Goal: Information Seeking & Learning: Learn about a topic

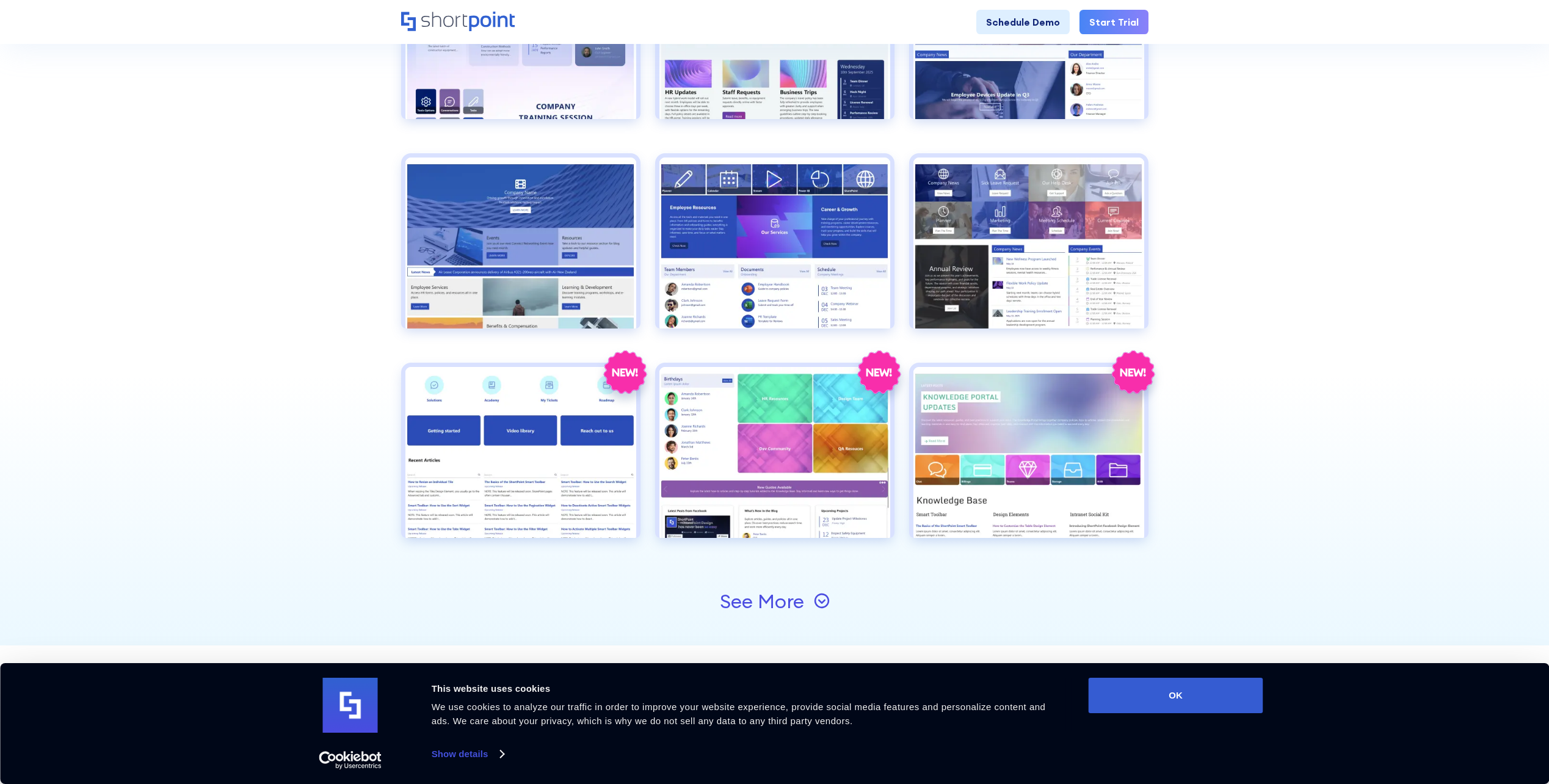
scroll to position [1099, 0]
click at [824, 605] on icon at bounding box center [821, 600] width 16 height 16
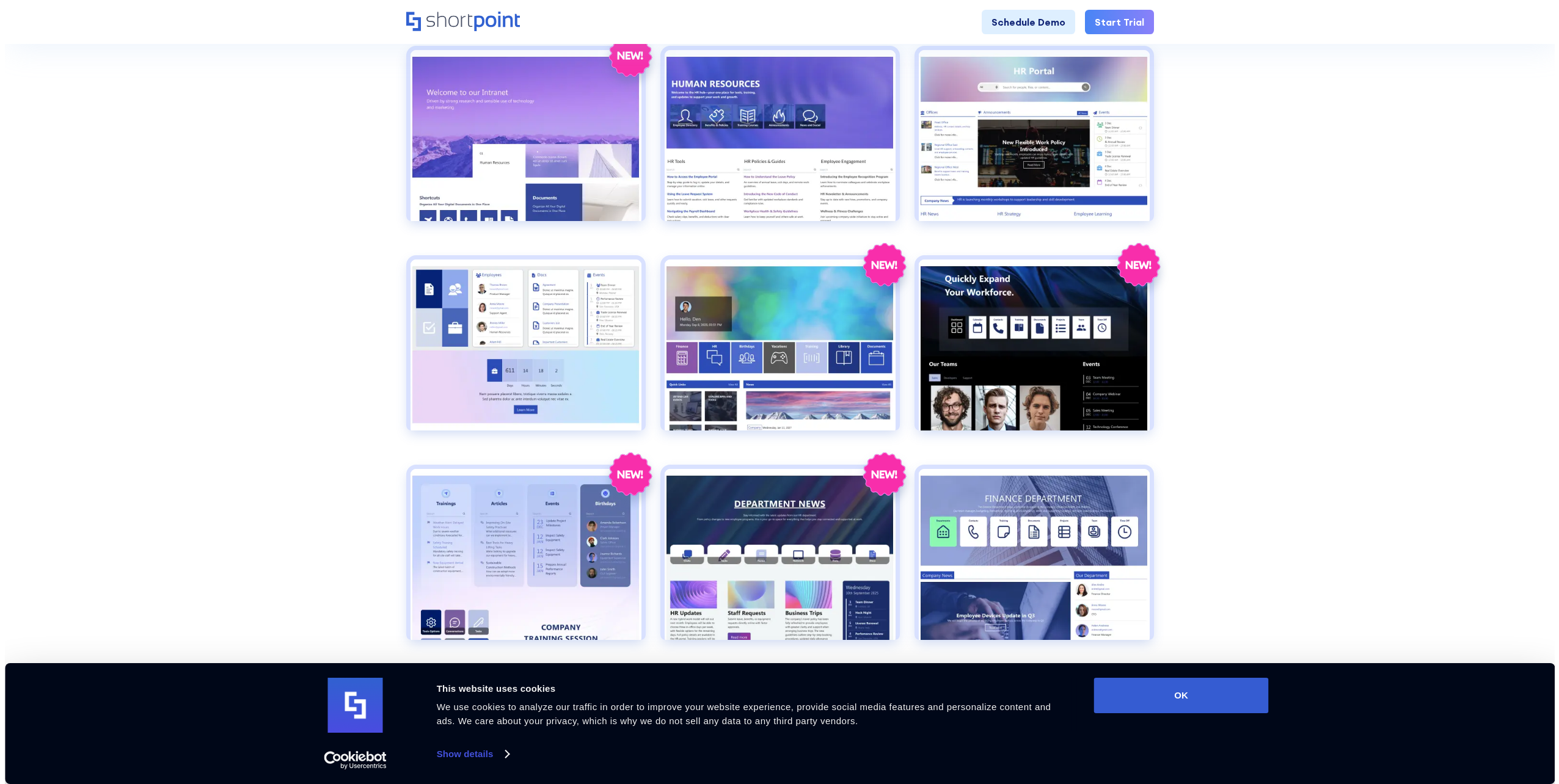
scroll to position [549, 0]
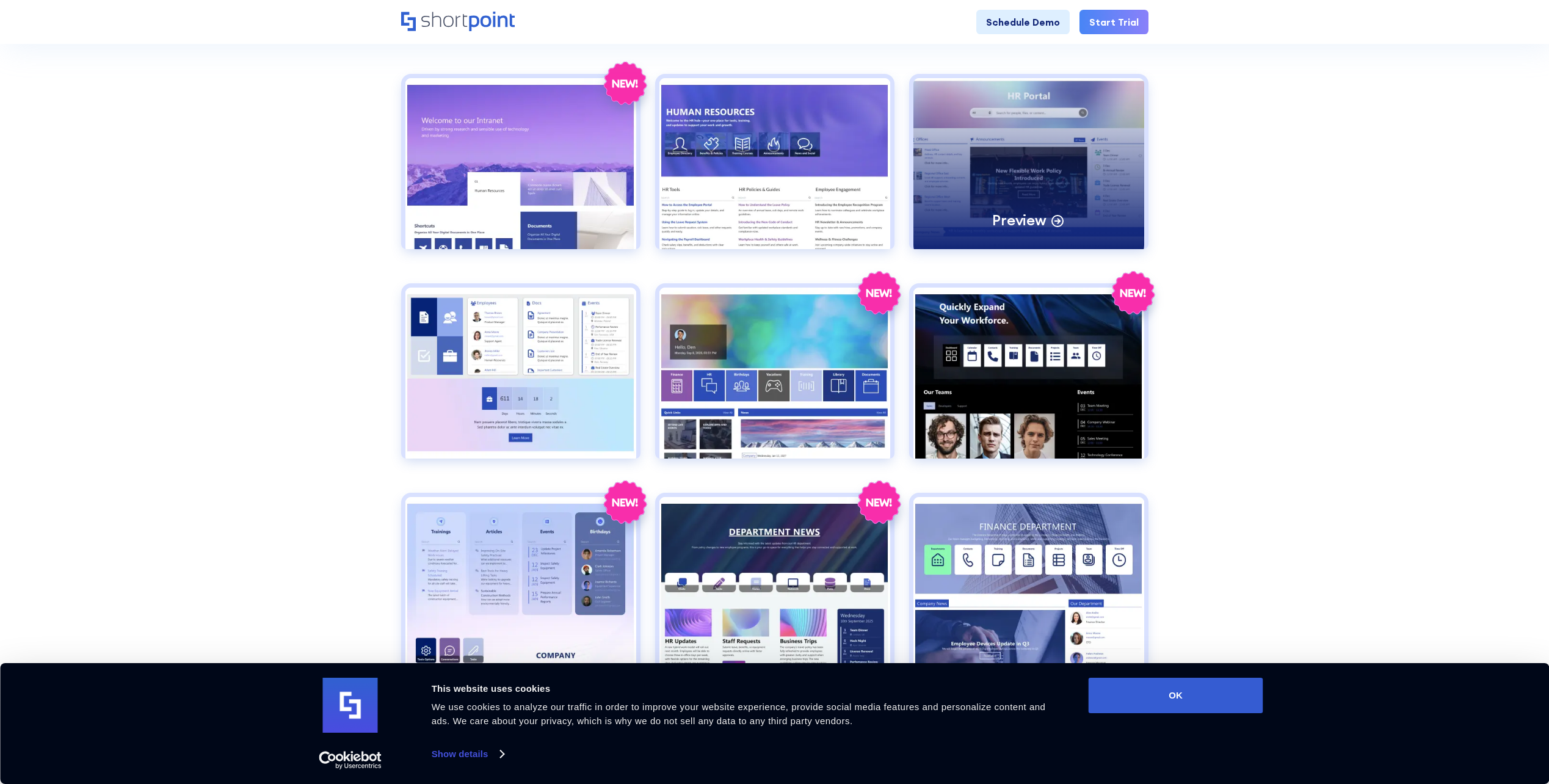
click at [1111, 173] on div "Preview" at bounding box center [1029, 163] width 231 height 171
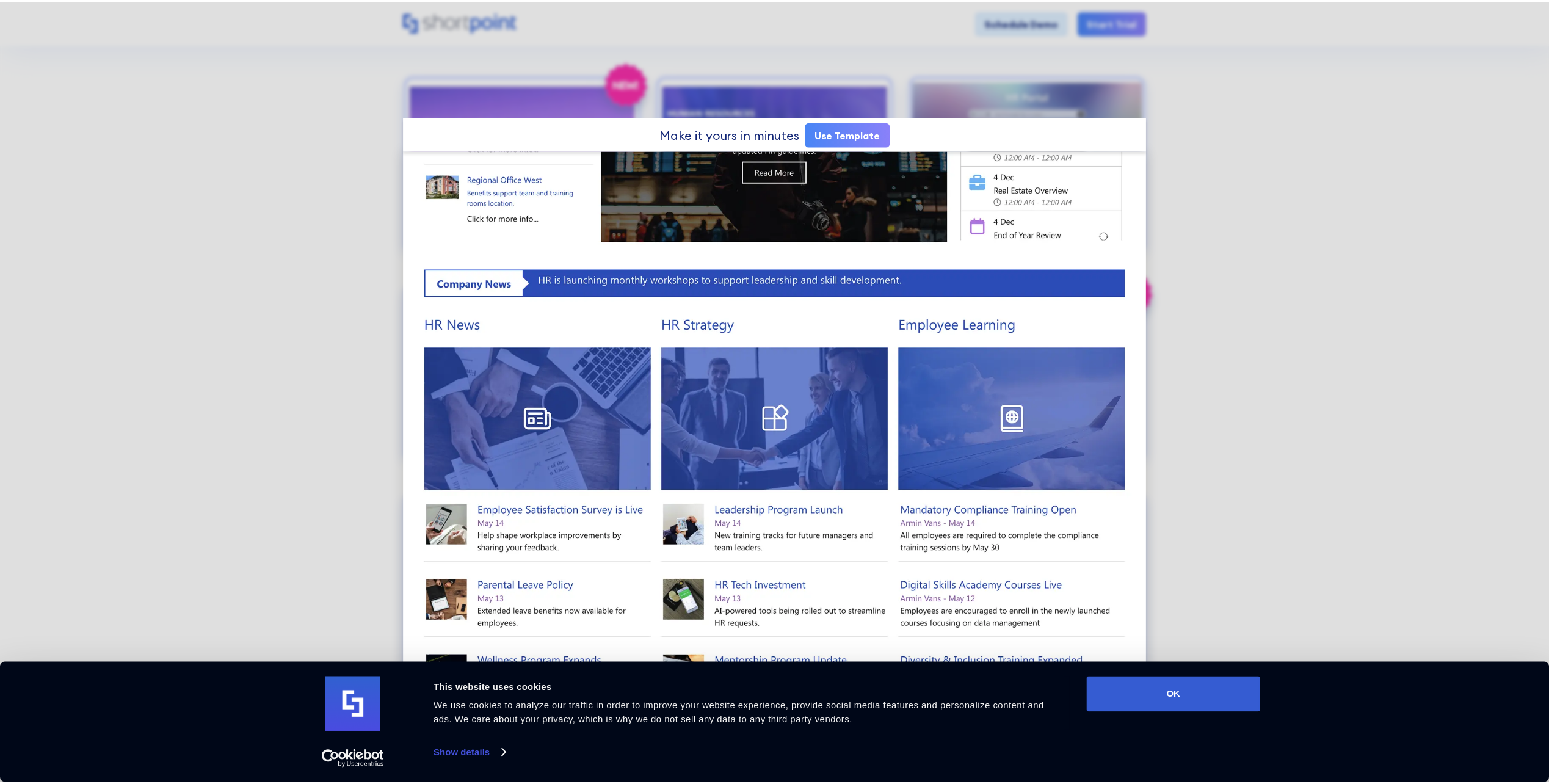
scroll to position [0, 0]
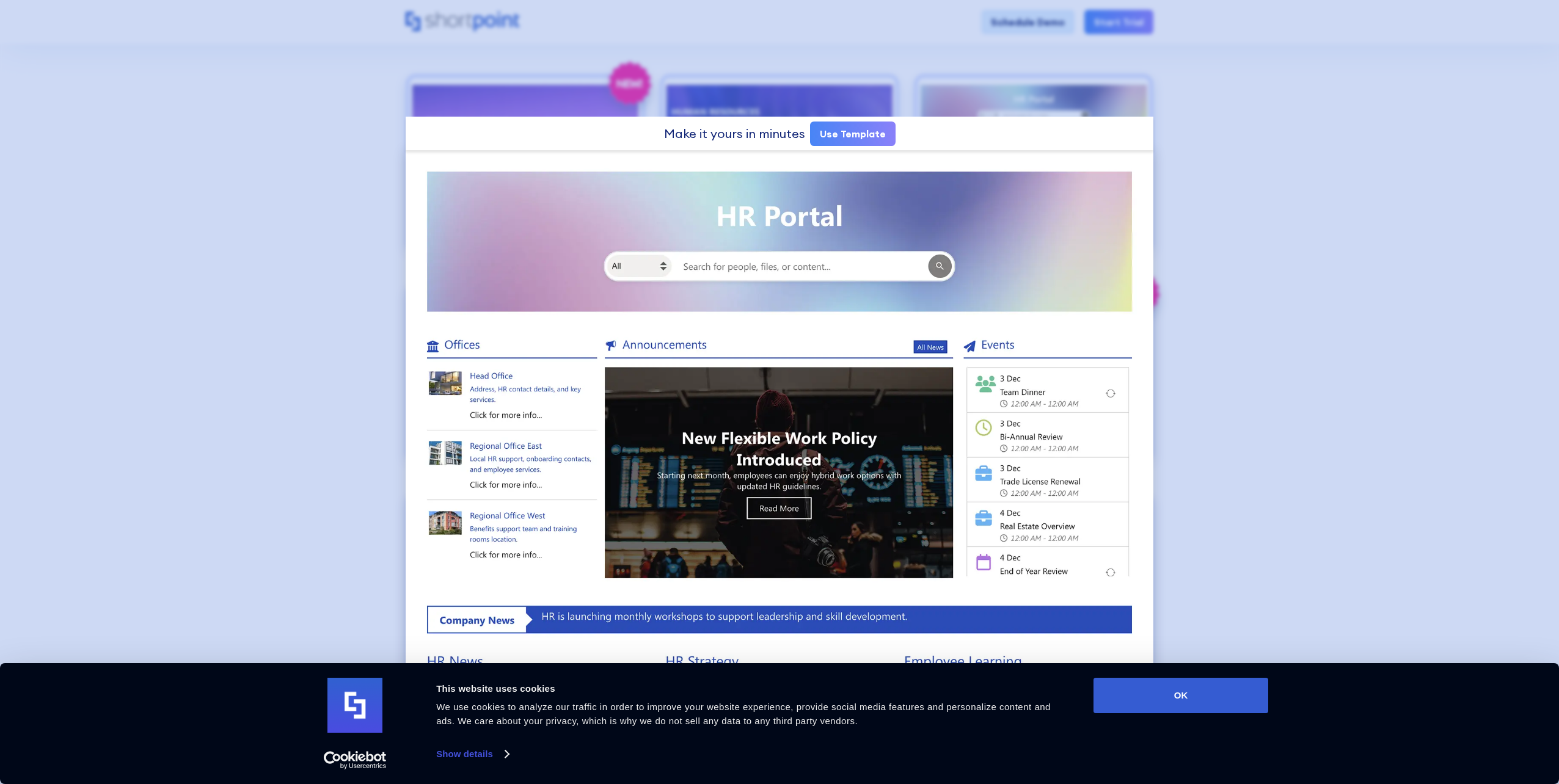
click at [1261, 137] on div at bounding box center [780, 392] width 1559 height 784
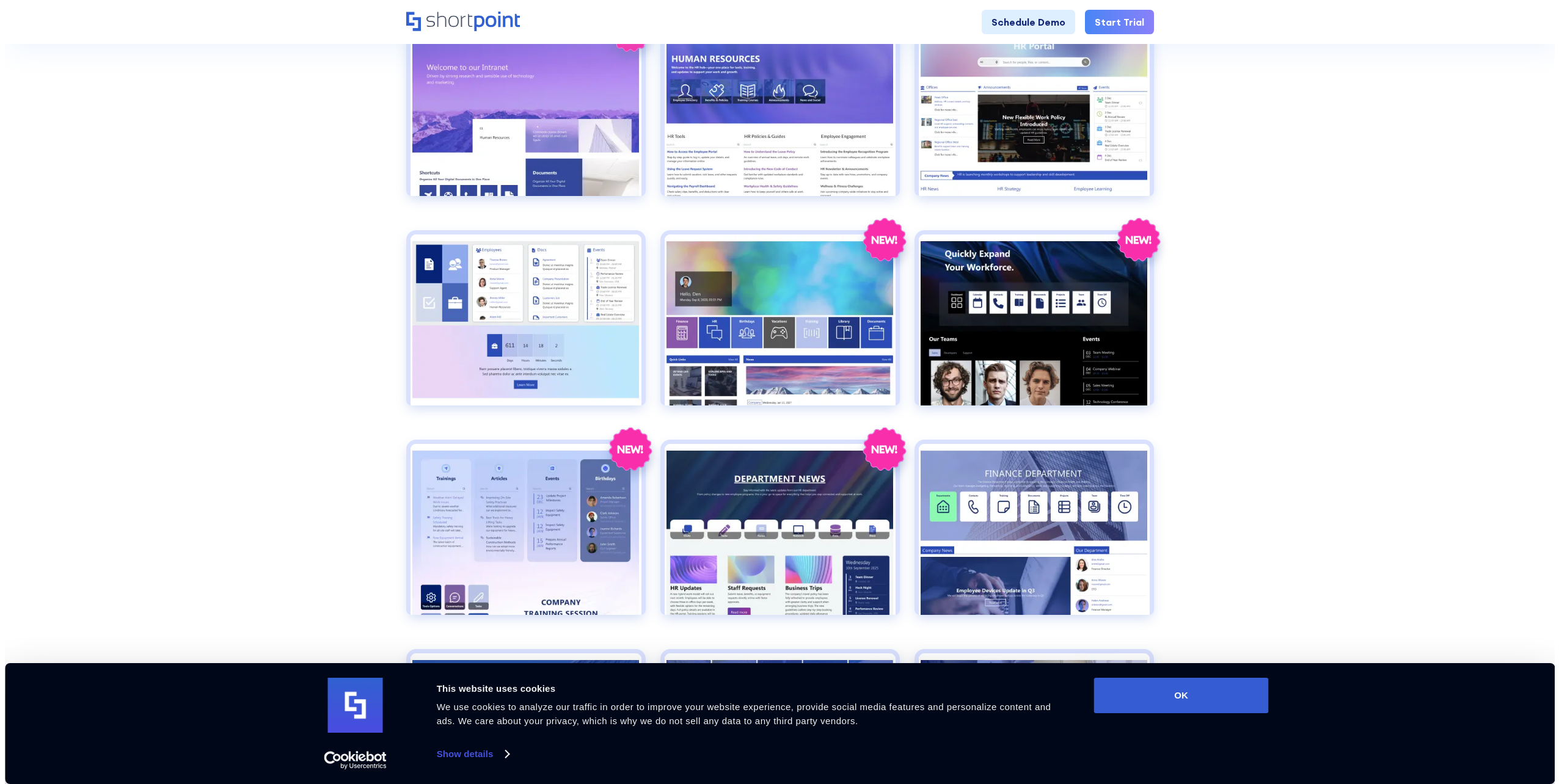
scroll to position [671, 0]
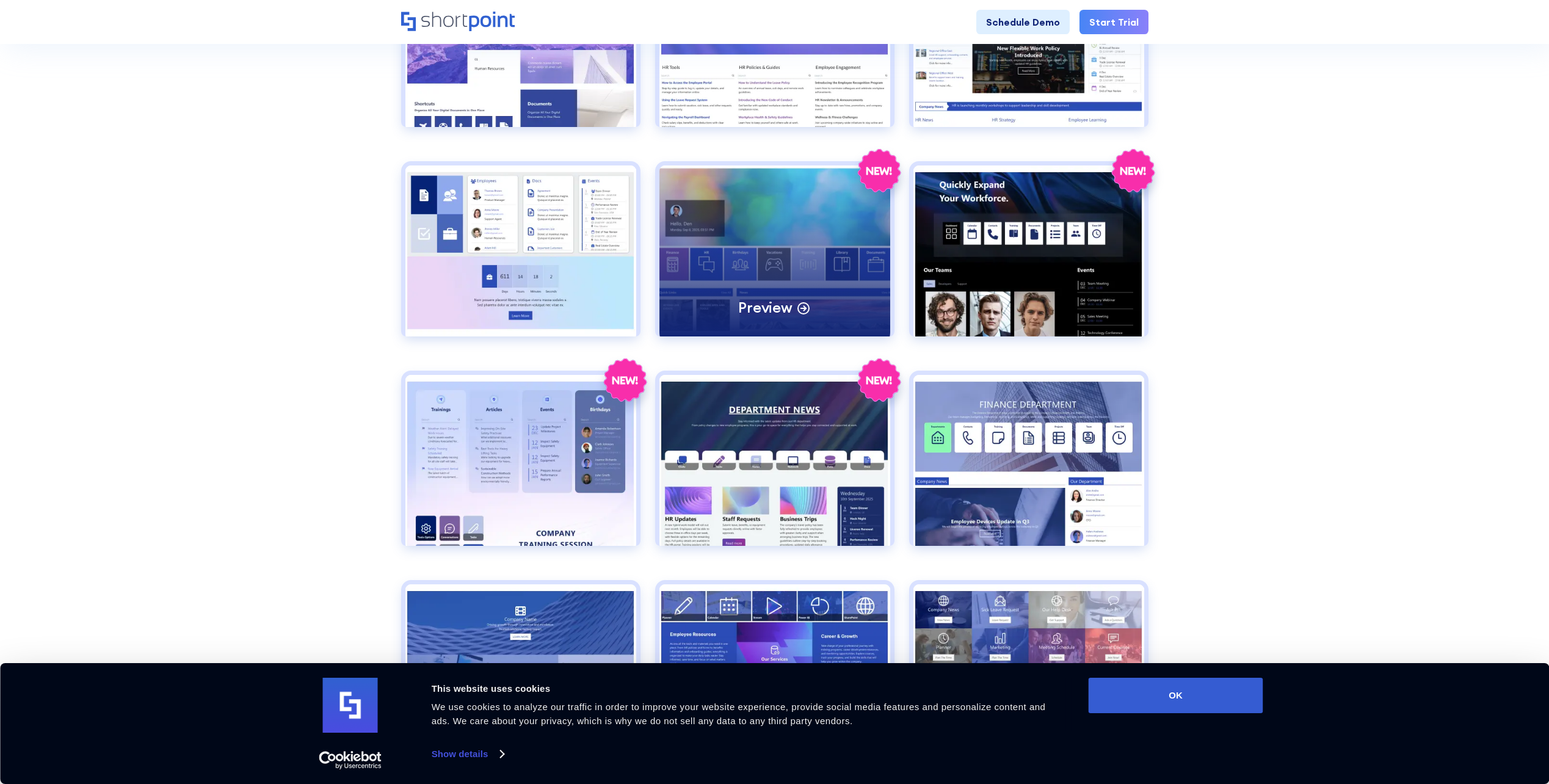
click at [722, 239] on div "Preview" at bounding box center [775, 250] width 231 height 171
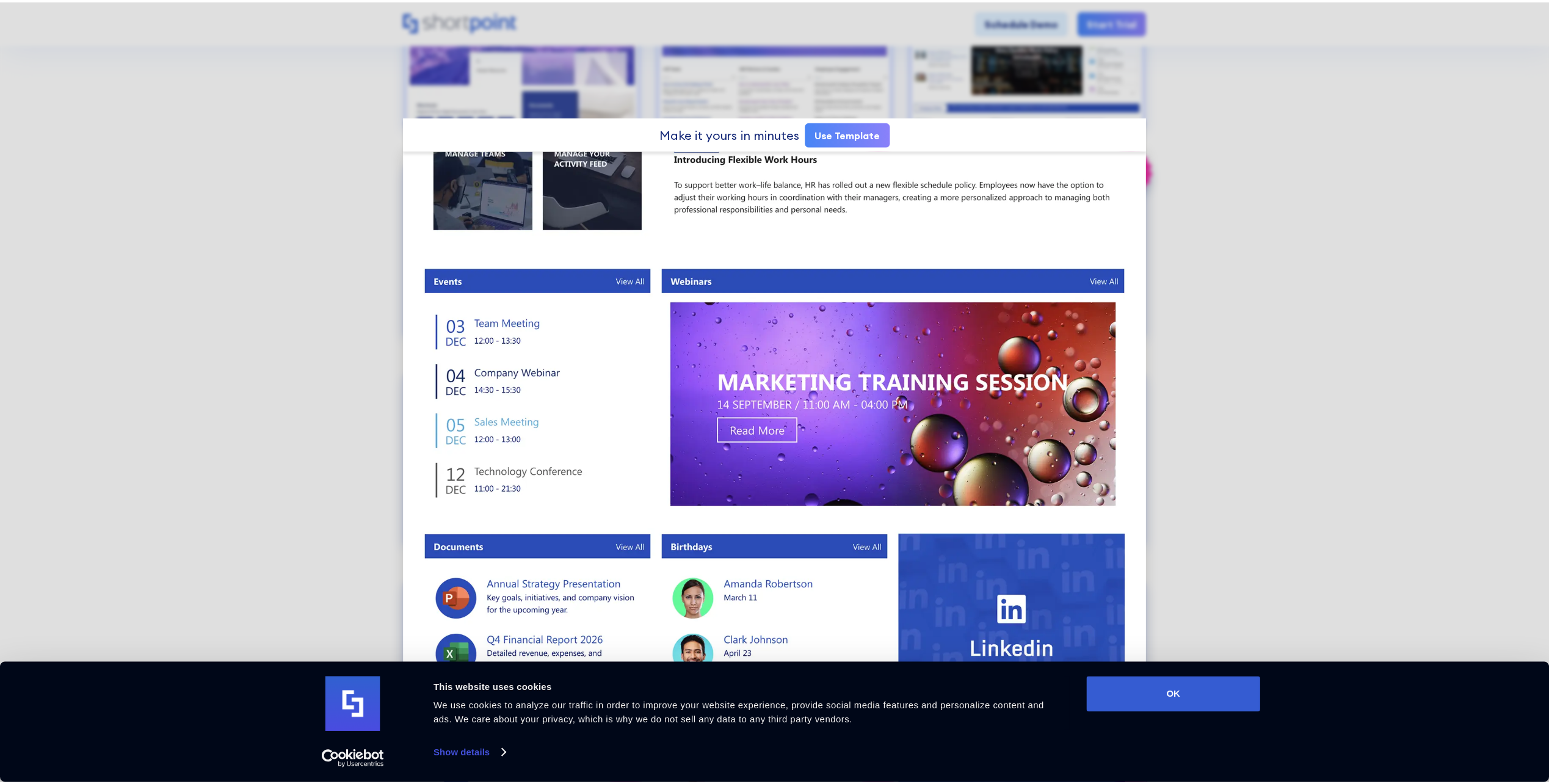
scroll to position [547, 0]
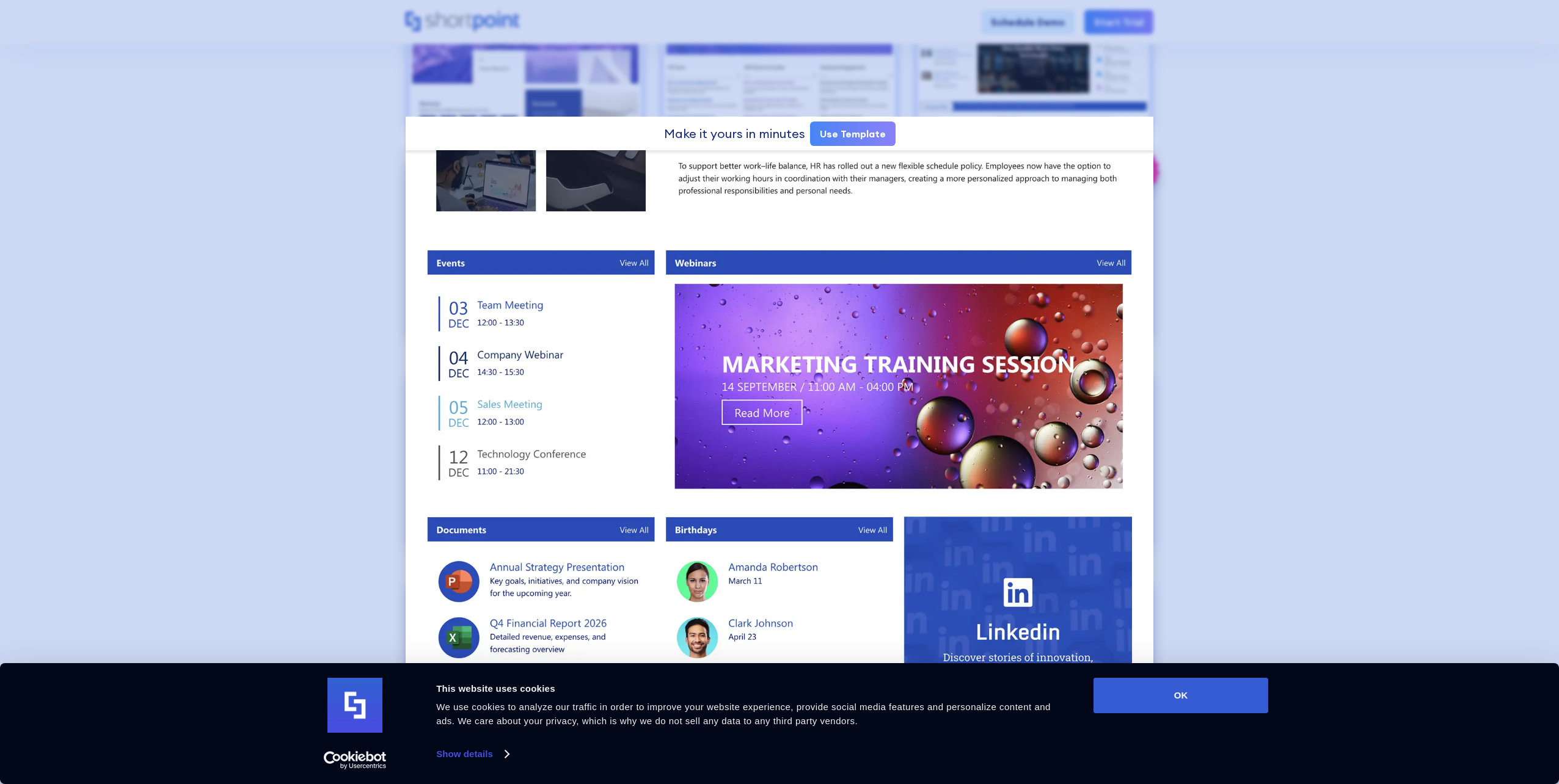
click at [1335, 258] on div at bounding box center [780, 392] width 1559 height 784
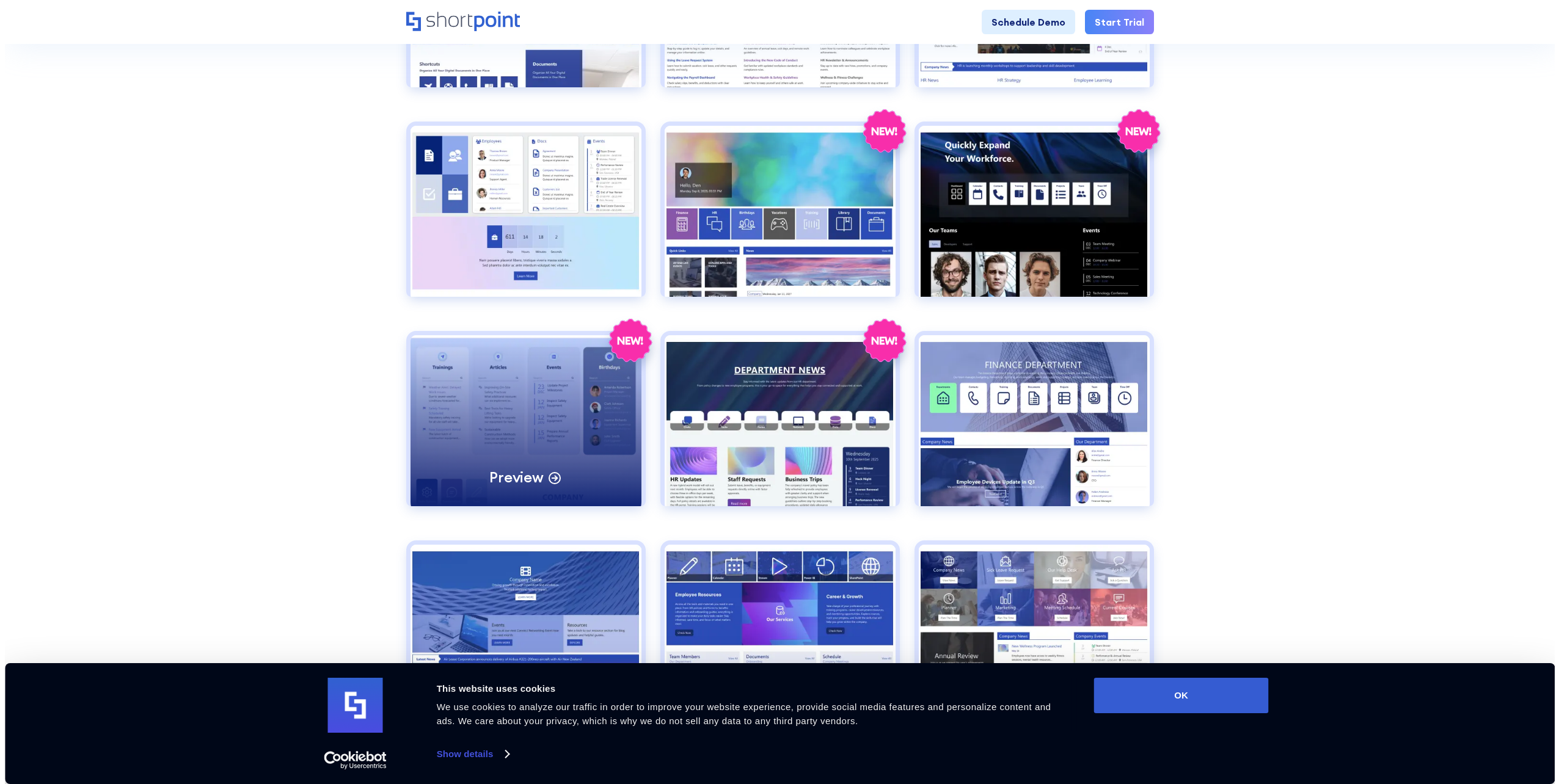
scroll to position [732, 0]
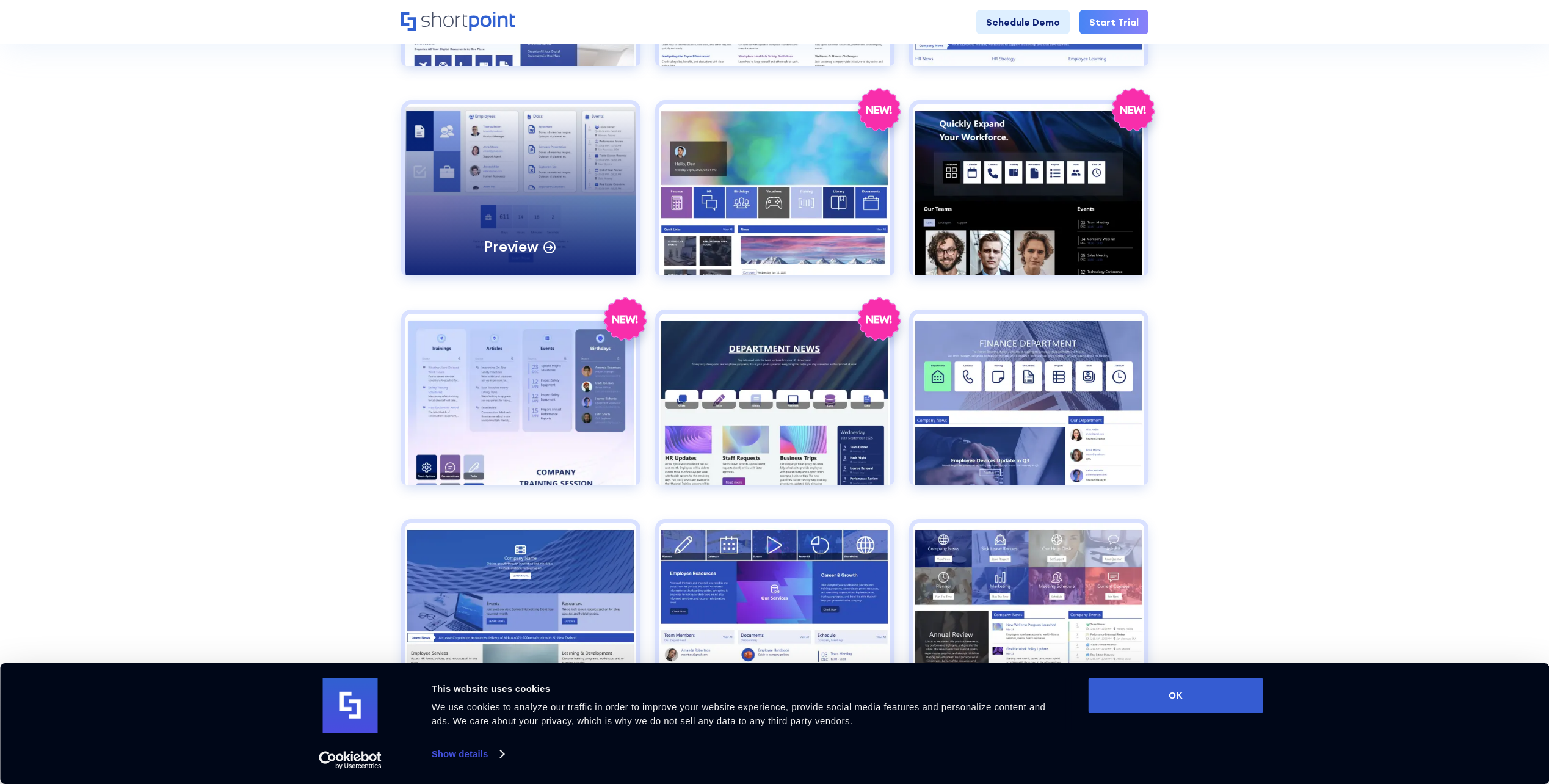
click at [563, 223] on div "Preview" at bounding box center [521, 190] width 231 height 171
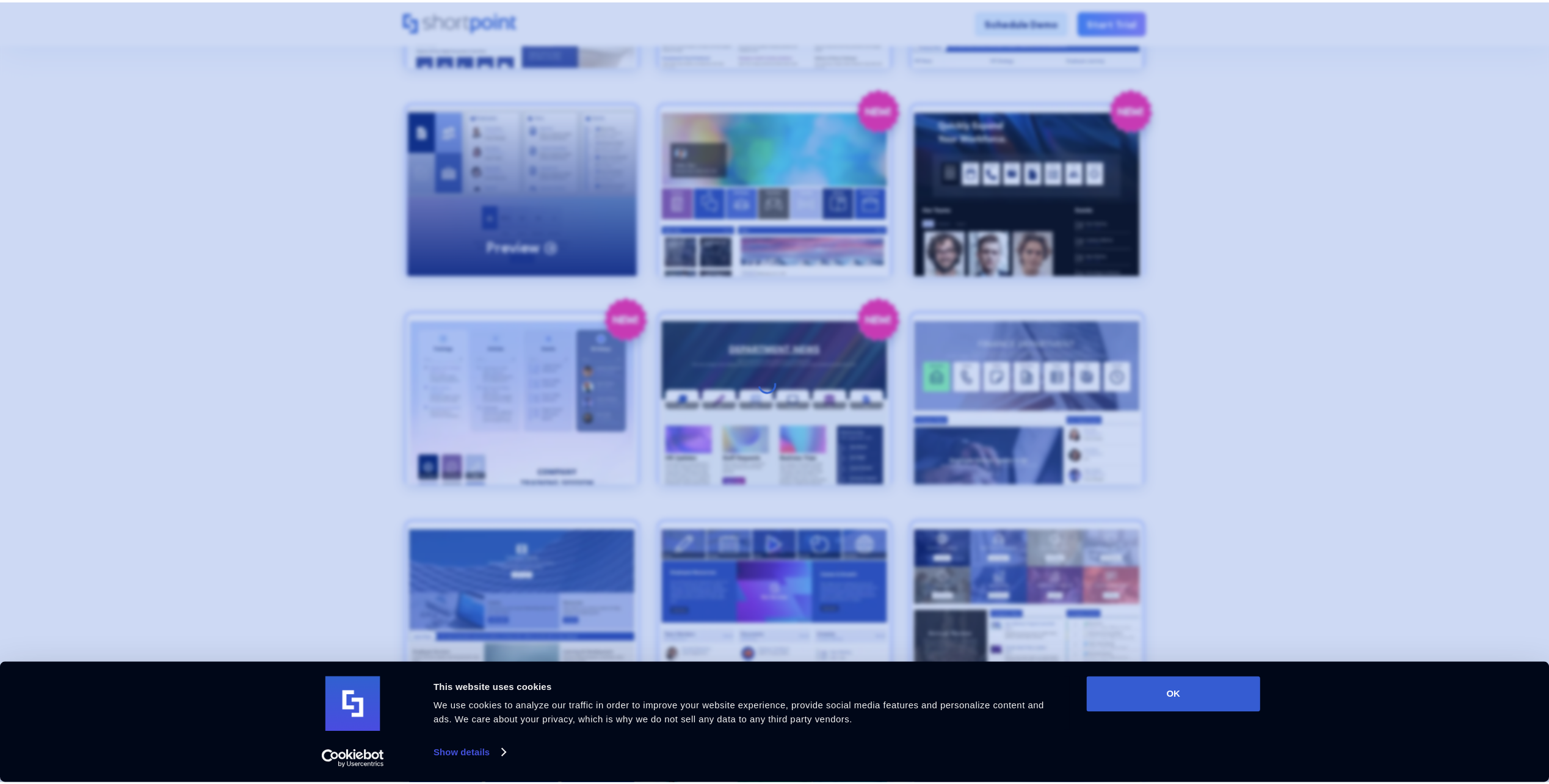
scroll to position [0, 0]
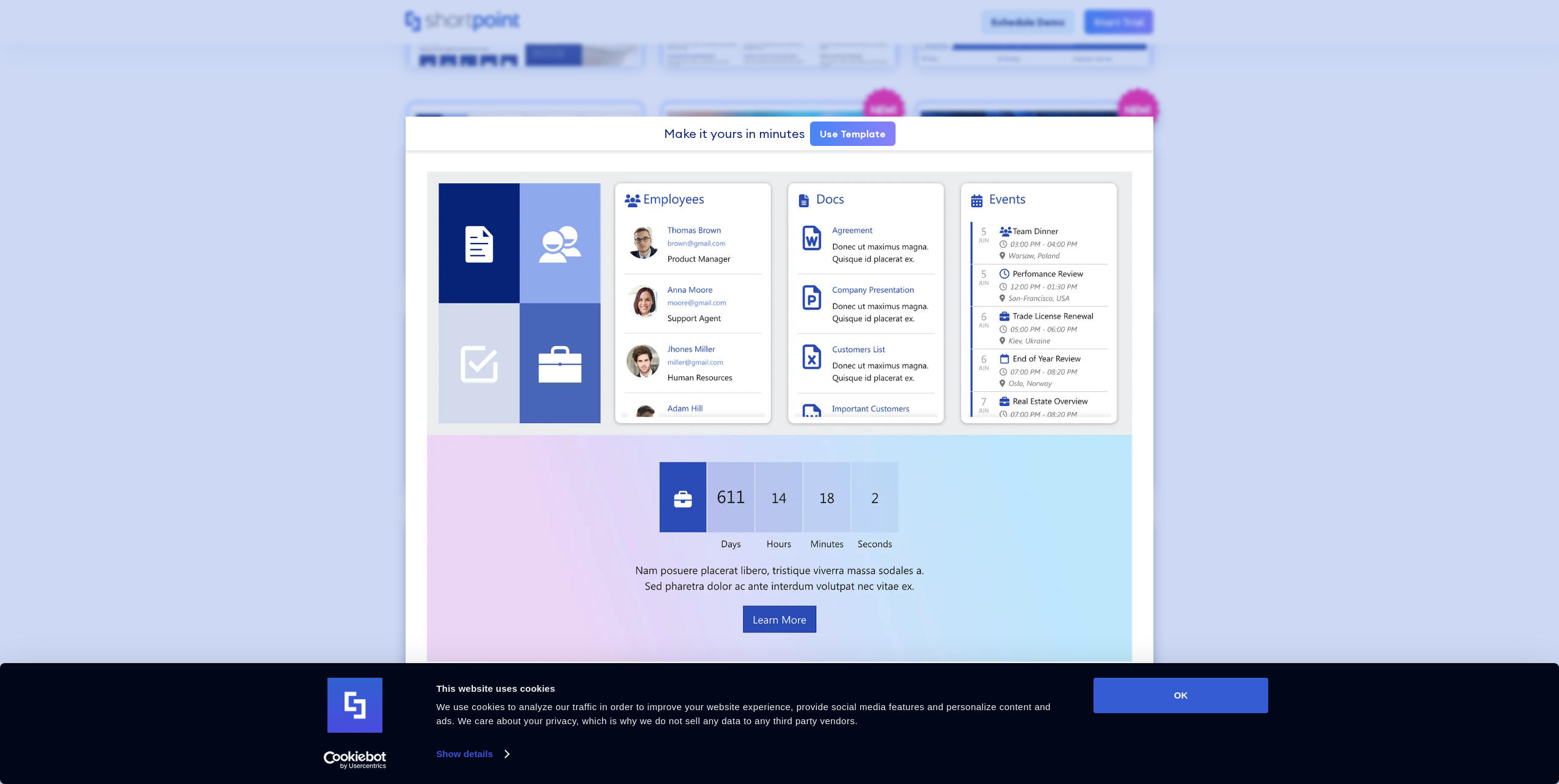
click at [1347, 218] on div at bounding box center [780, 392] width 1559 height 784
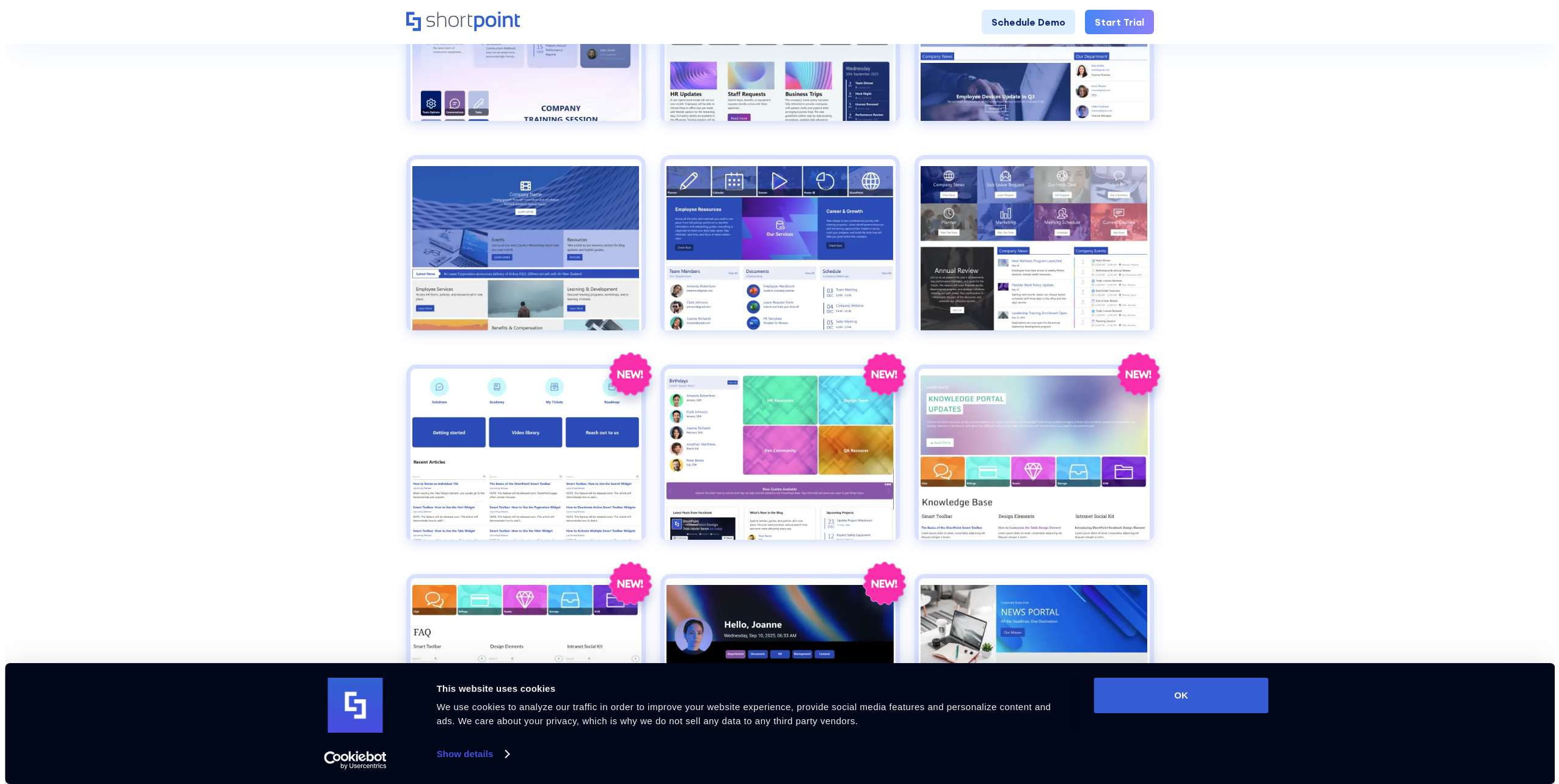
scroll to position [1099, 0]
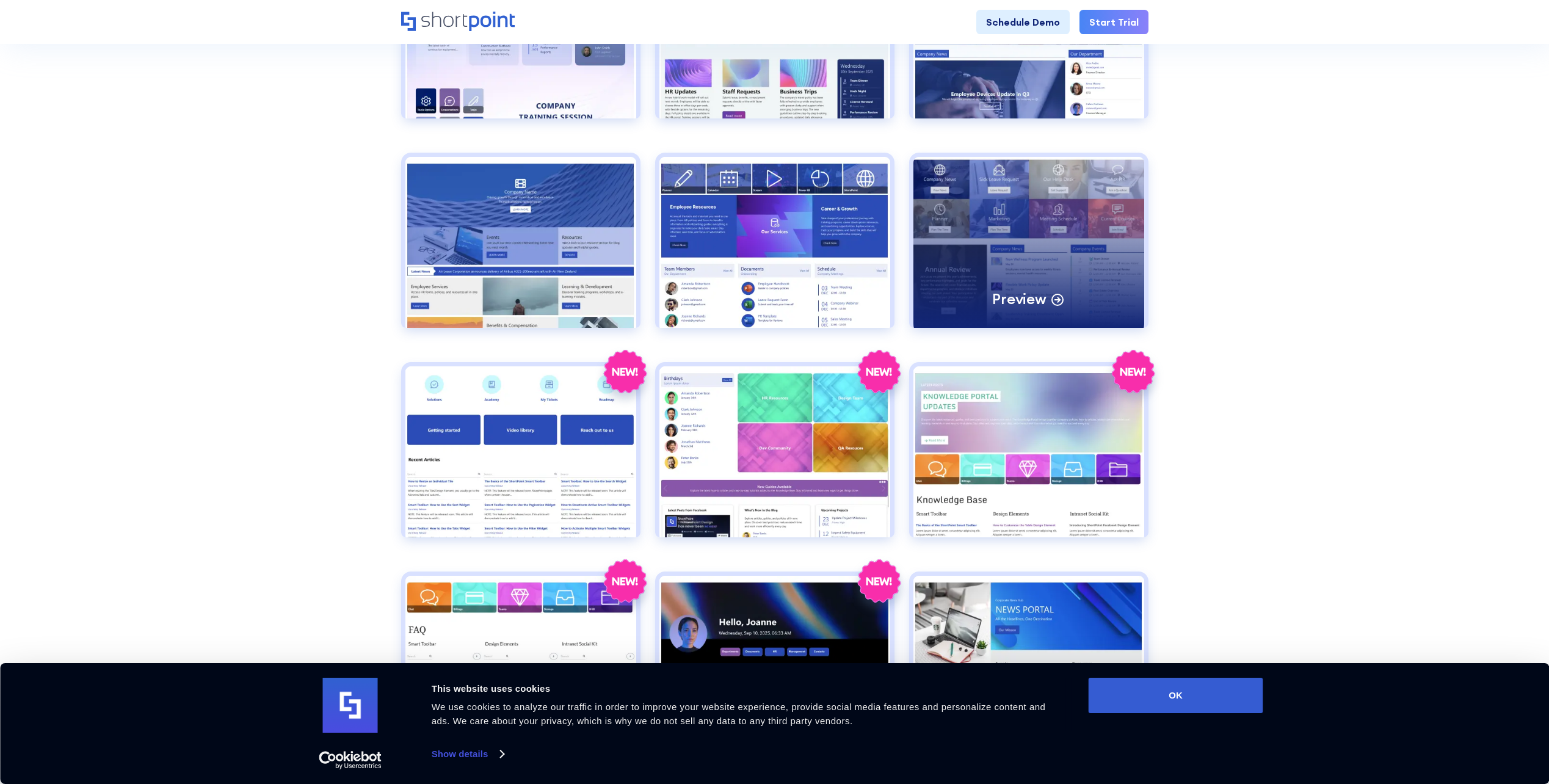
click at [1096, 318] on div "Preview" at bounding box center [1029, 242] width 231 height 171
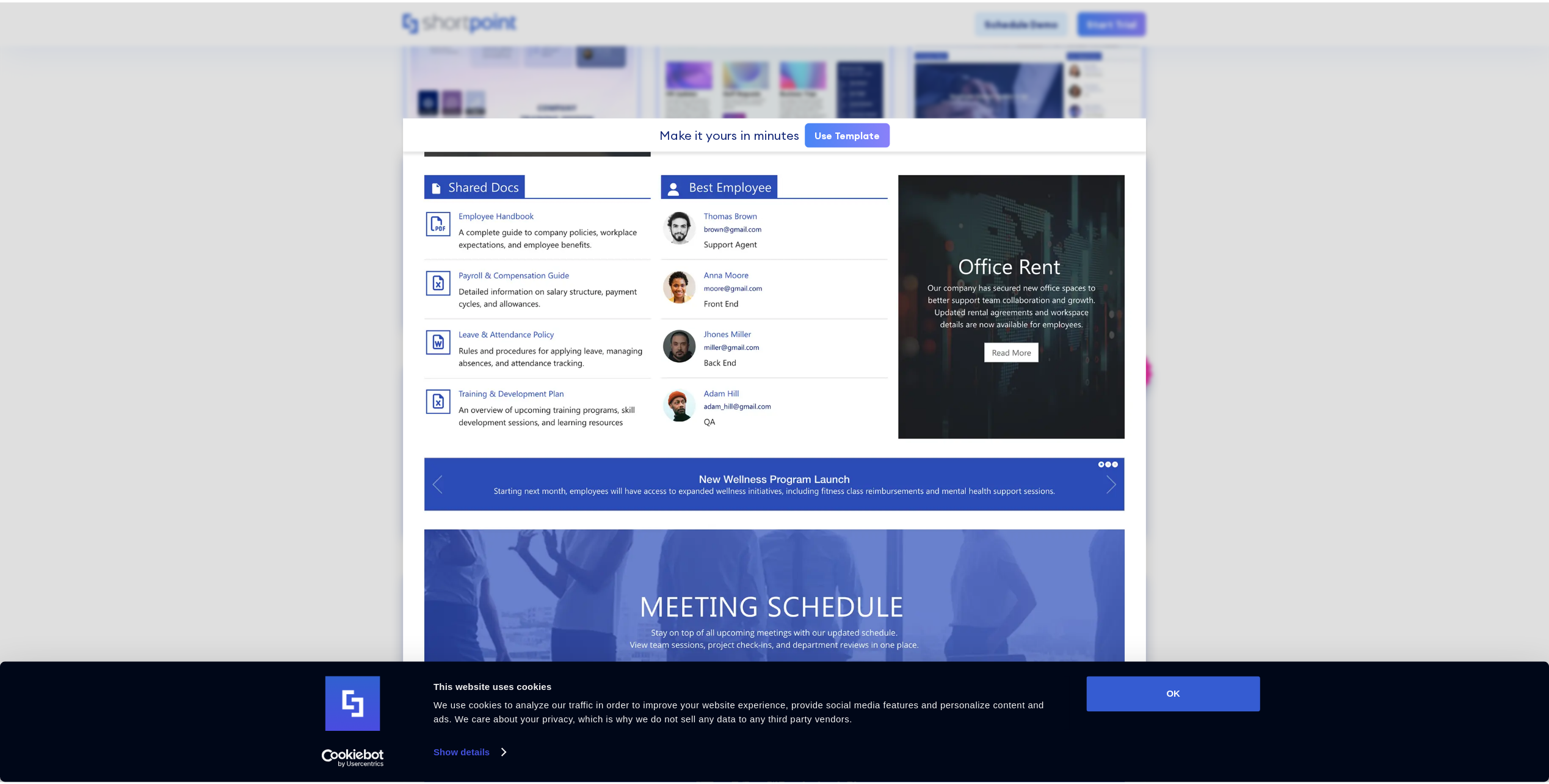
scroll to position [570, 0]
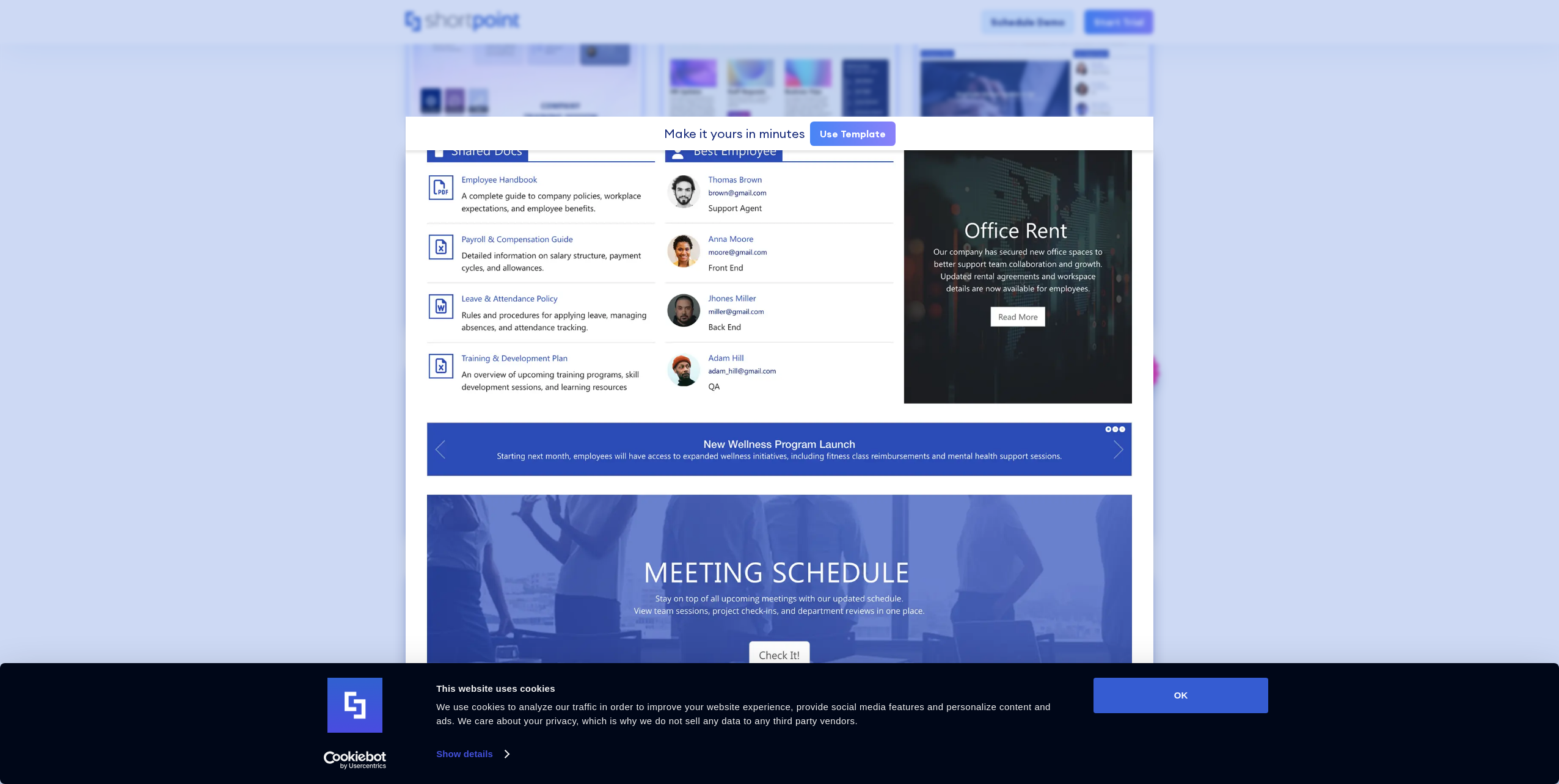
click at [1338, 282] on div at bounding box center [780, 392] width 1559 height 784
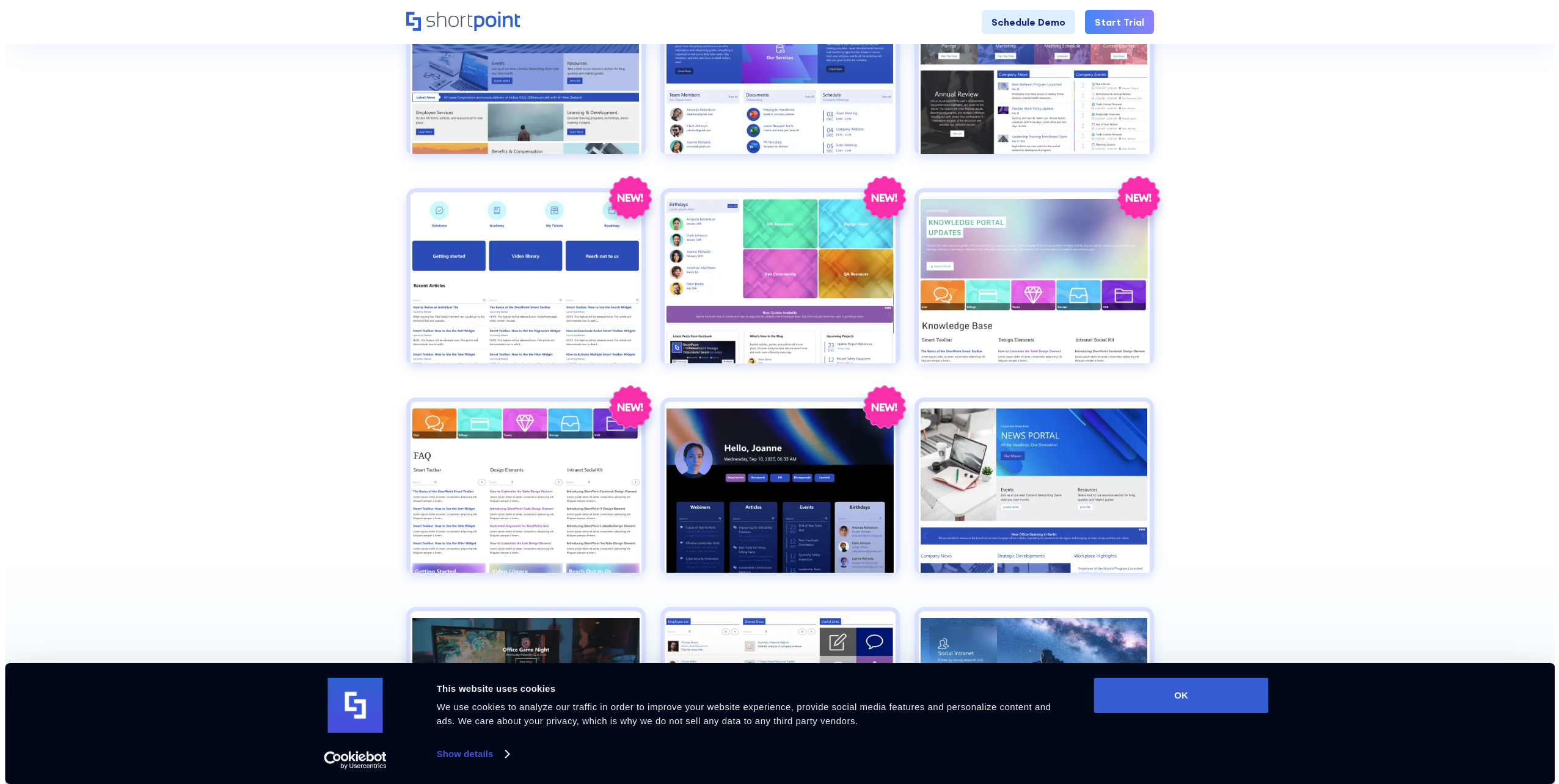
scroll to position [1343, 0]
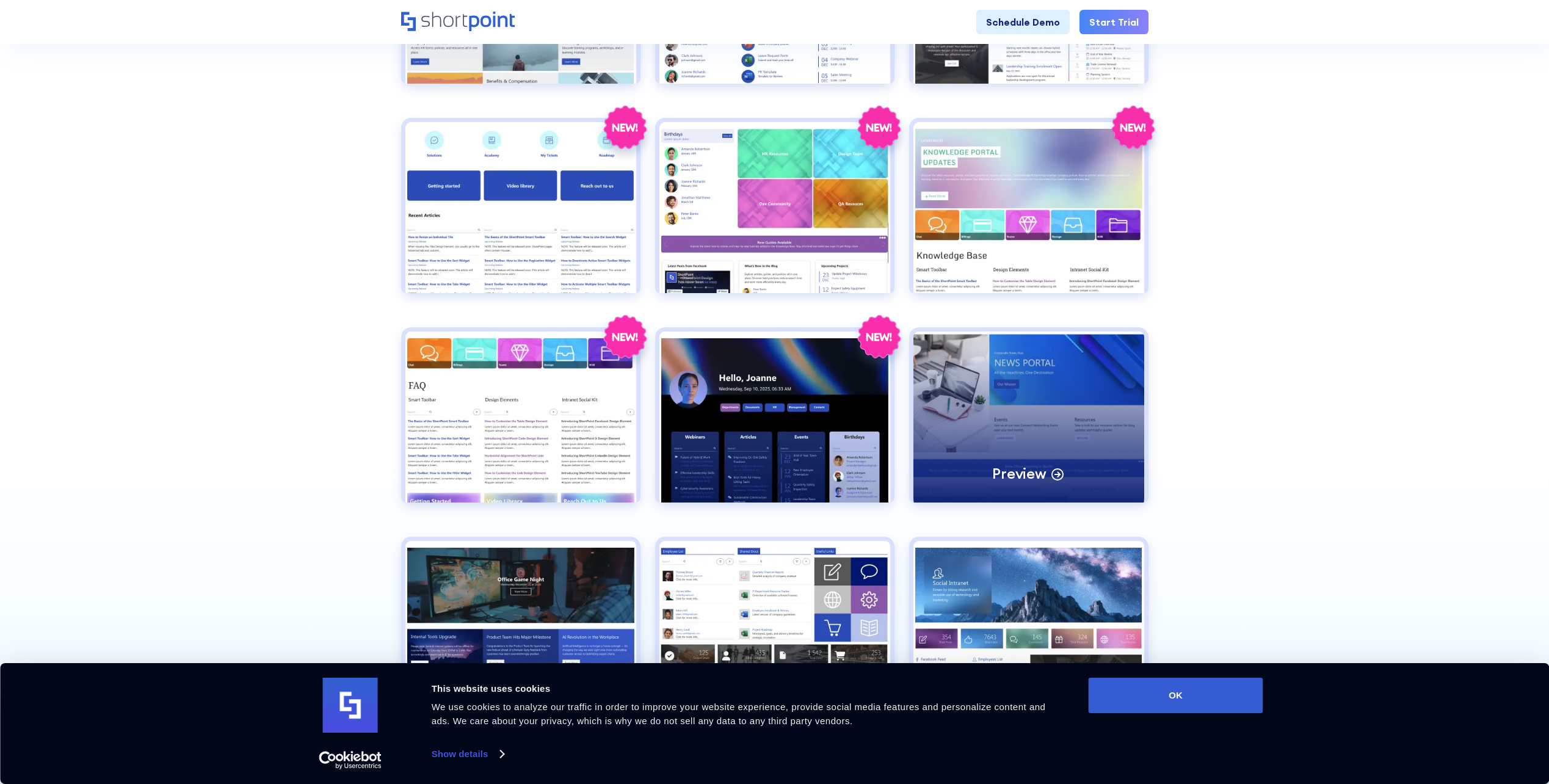
click at [1032, 383] on div "Preview" at bounding box center [1029, 417] width 231 height 171
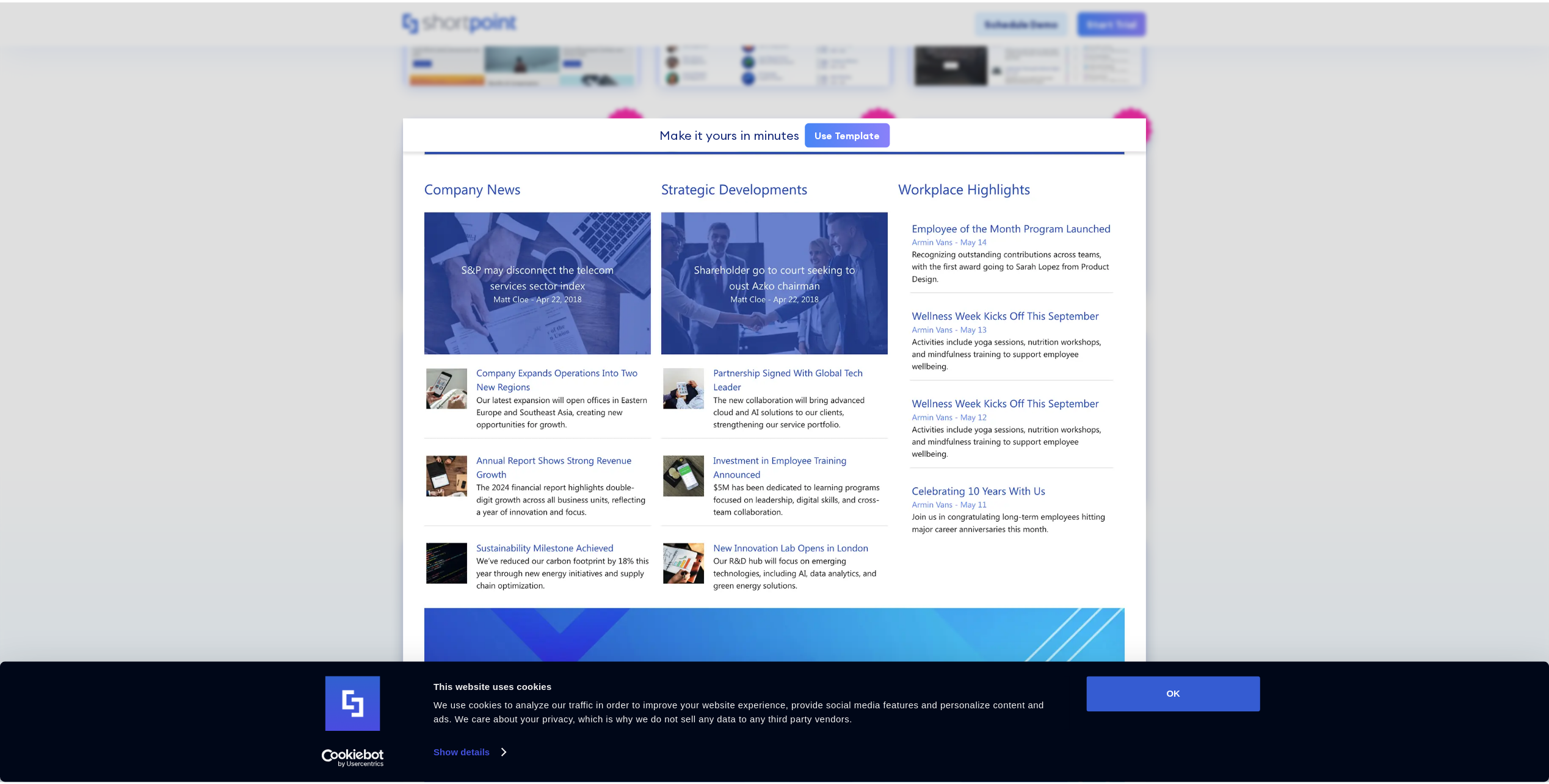
scroll to position [452, 0]
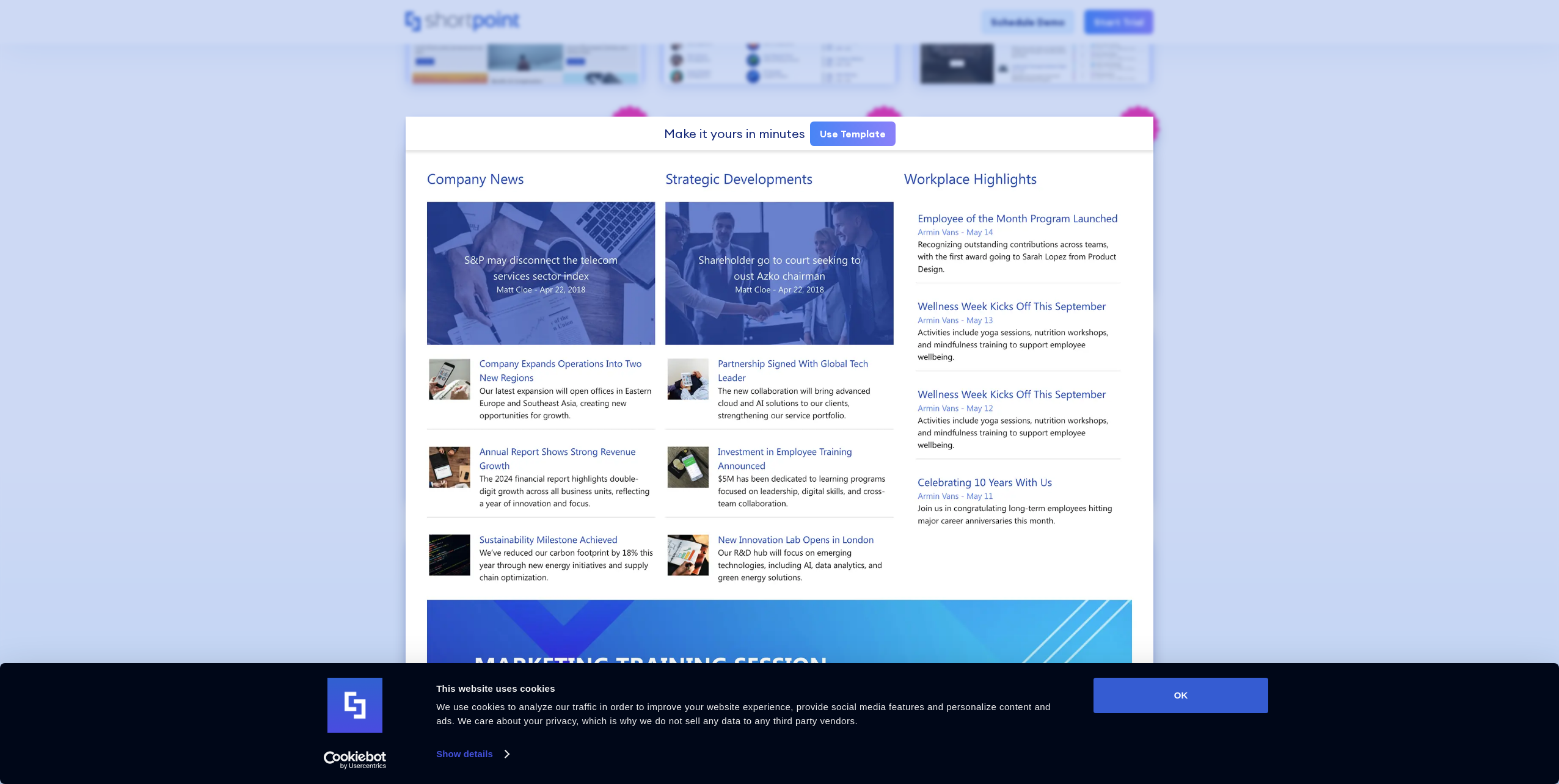
click at [1357, 349] on div at bounding box center [780, 392] width 1559 height 784
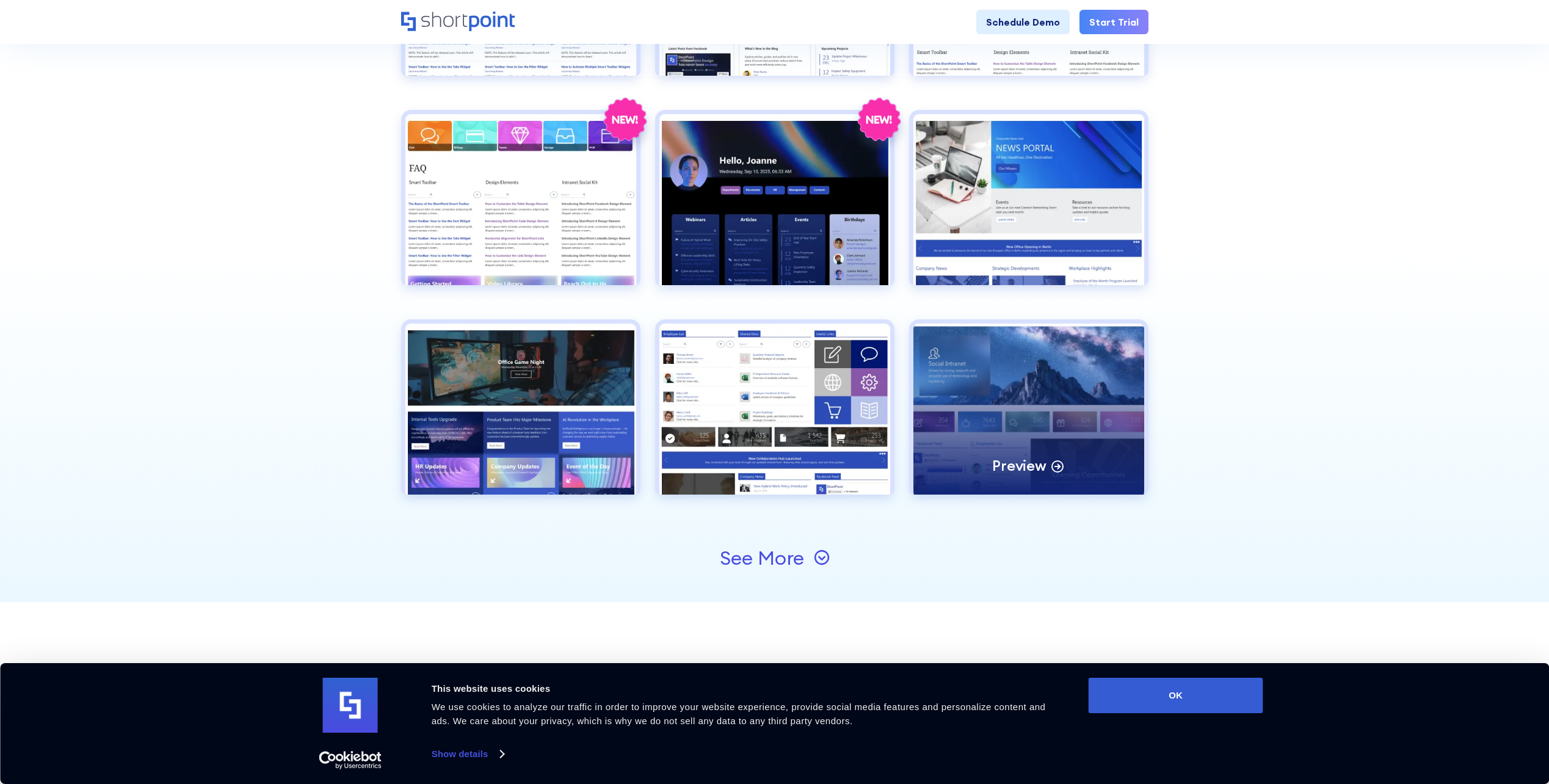
scroll to position [1710, 0]
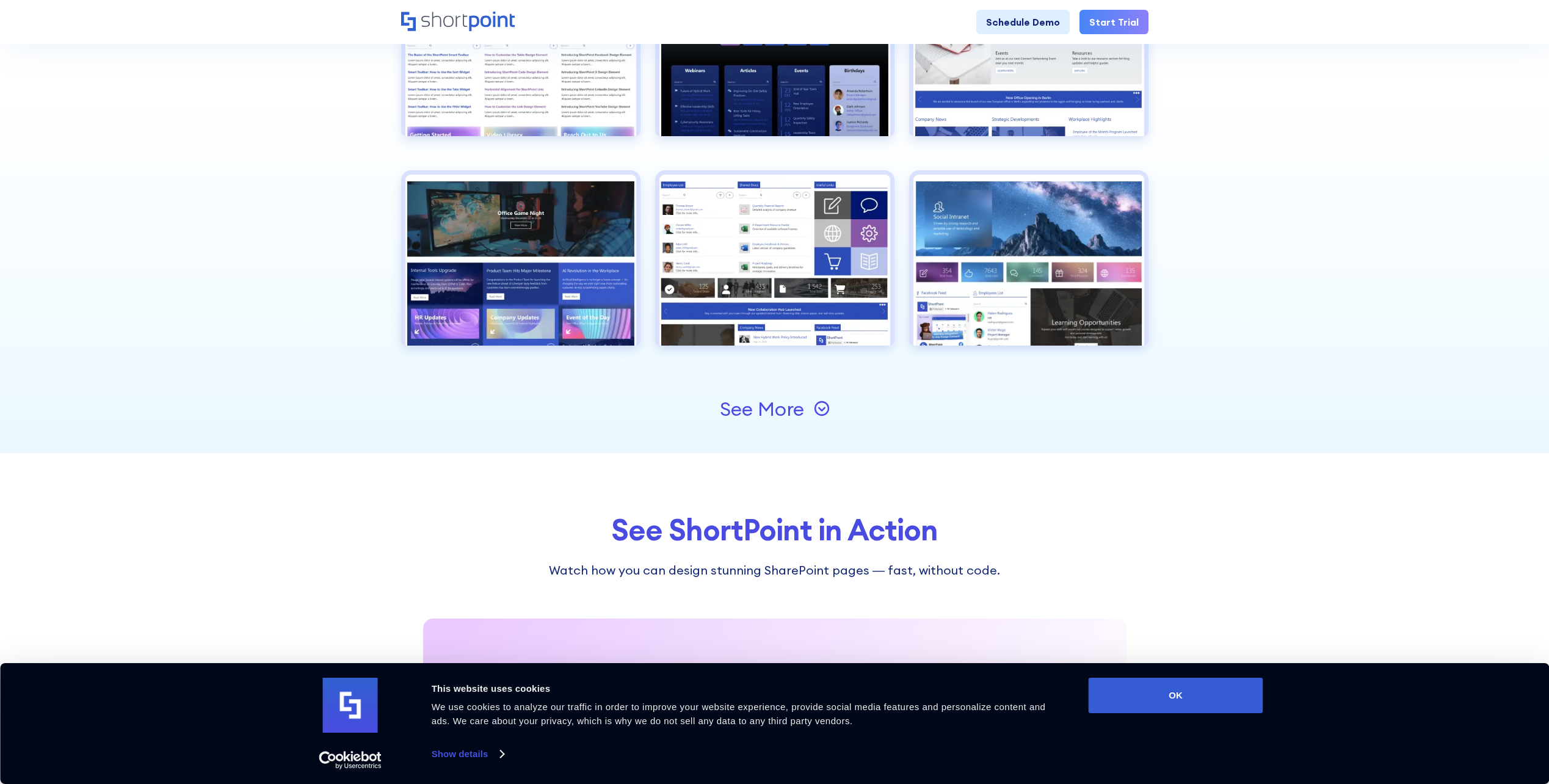
click at [782, 407] on div "See More" at bounding box center [761, 409] width 84 height 20
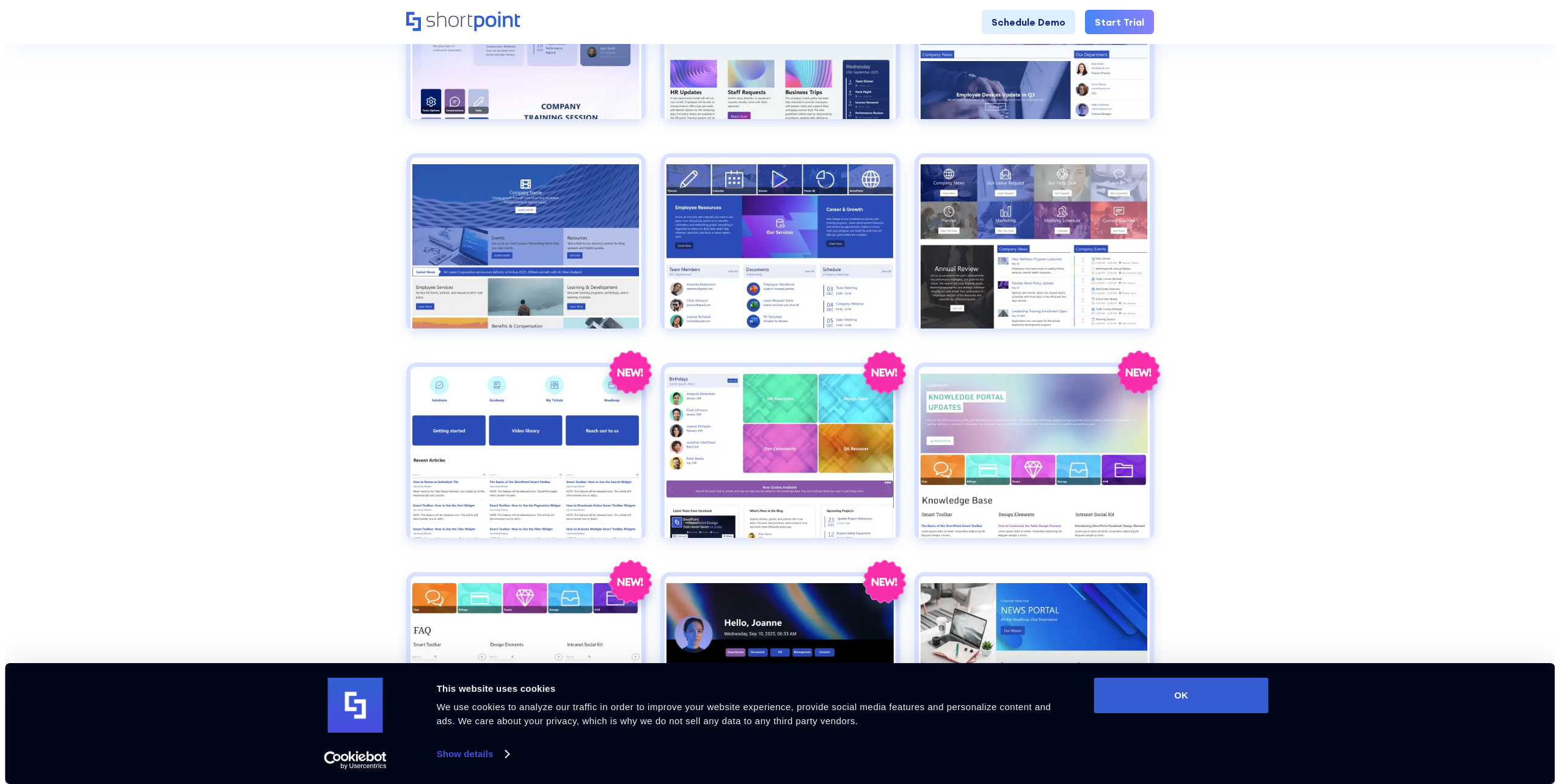
scroll to position [1099, 0]
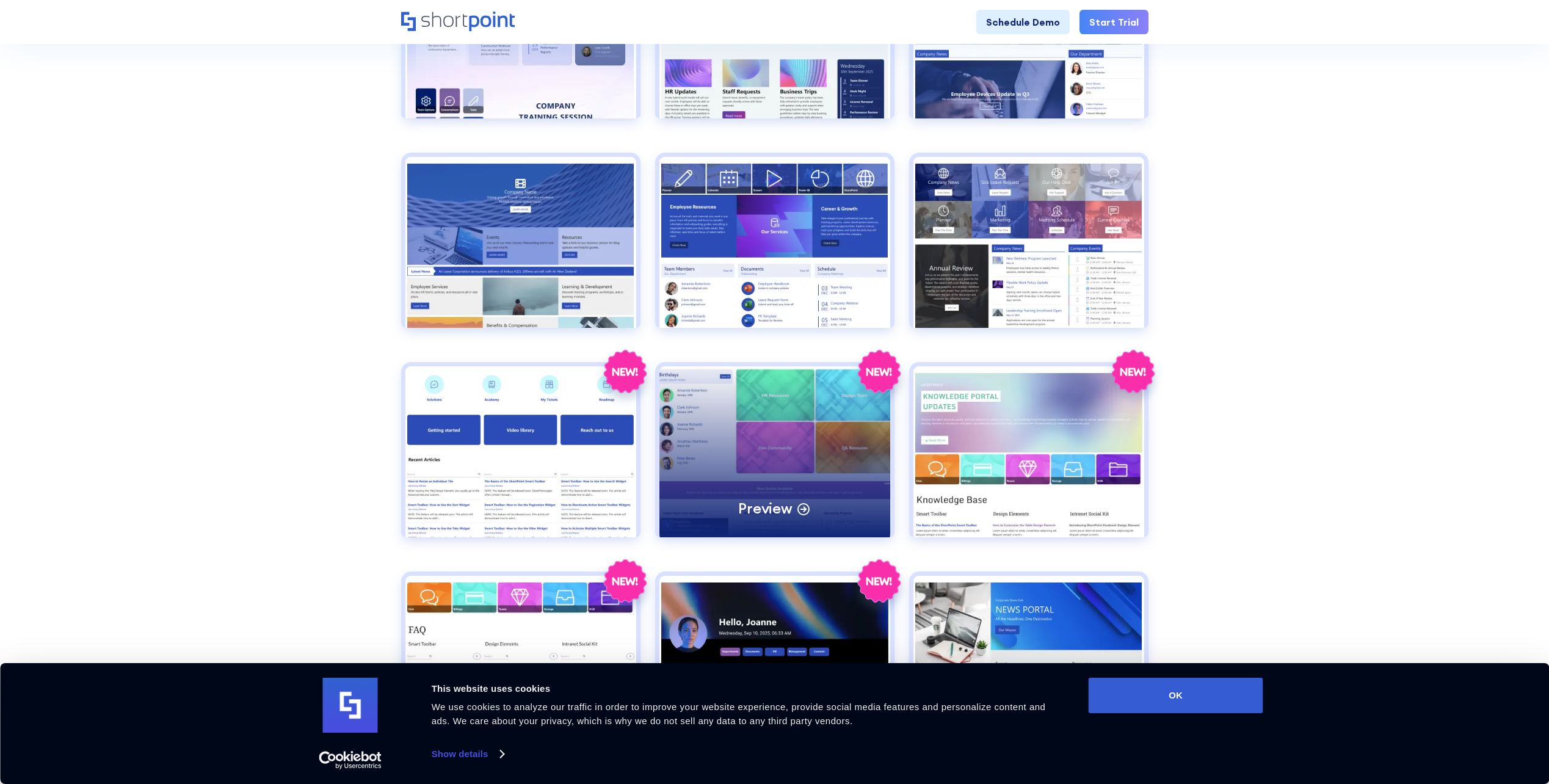
click at [829, 487] on div "Preview" at bounding box center [775, 452] width 231 height 171
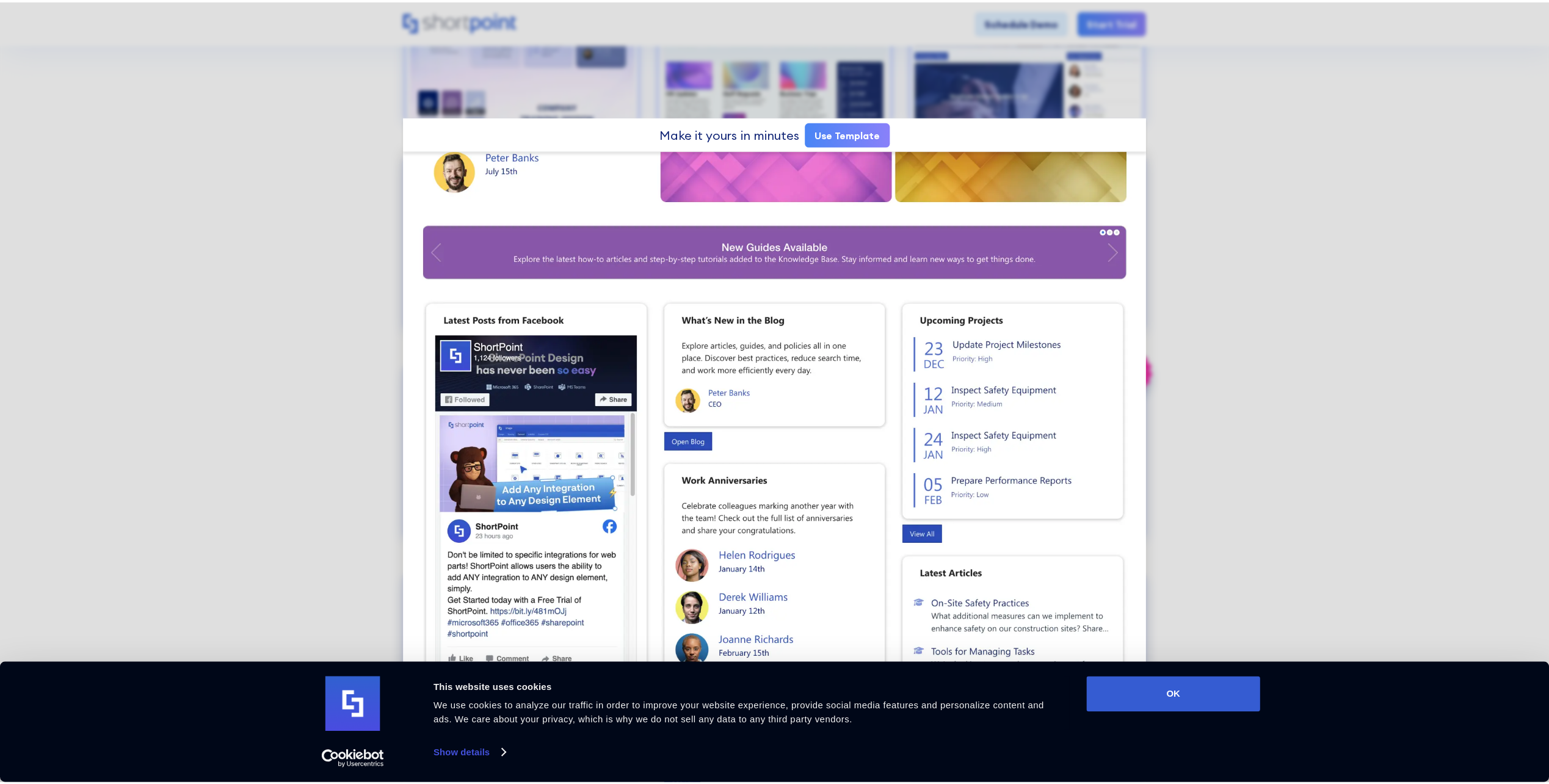
scroll to position [299, 0]
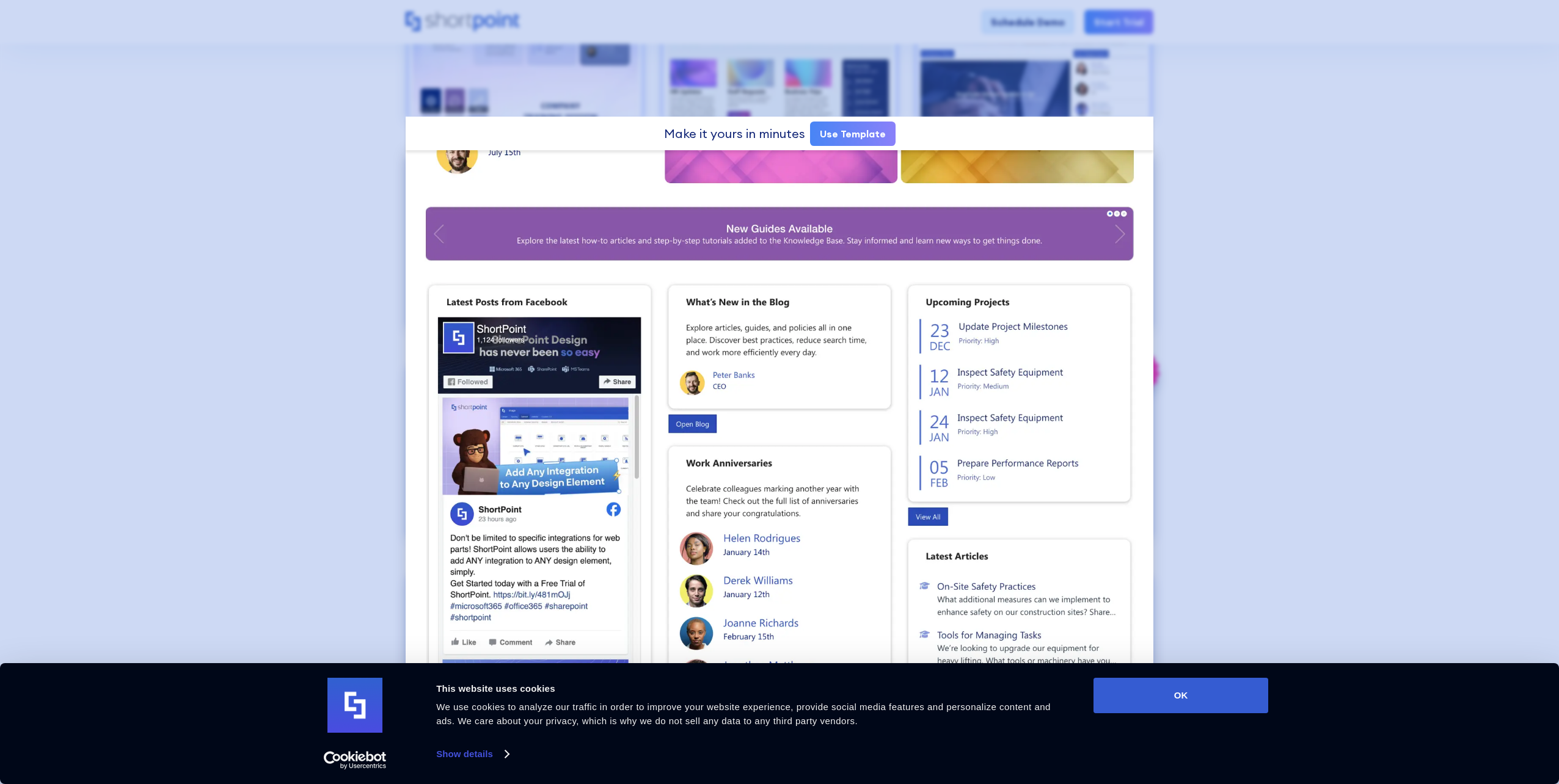
click at [1335, 249] on div at bounding box center [780, 392] width 1559 height 784
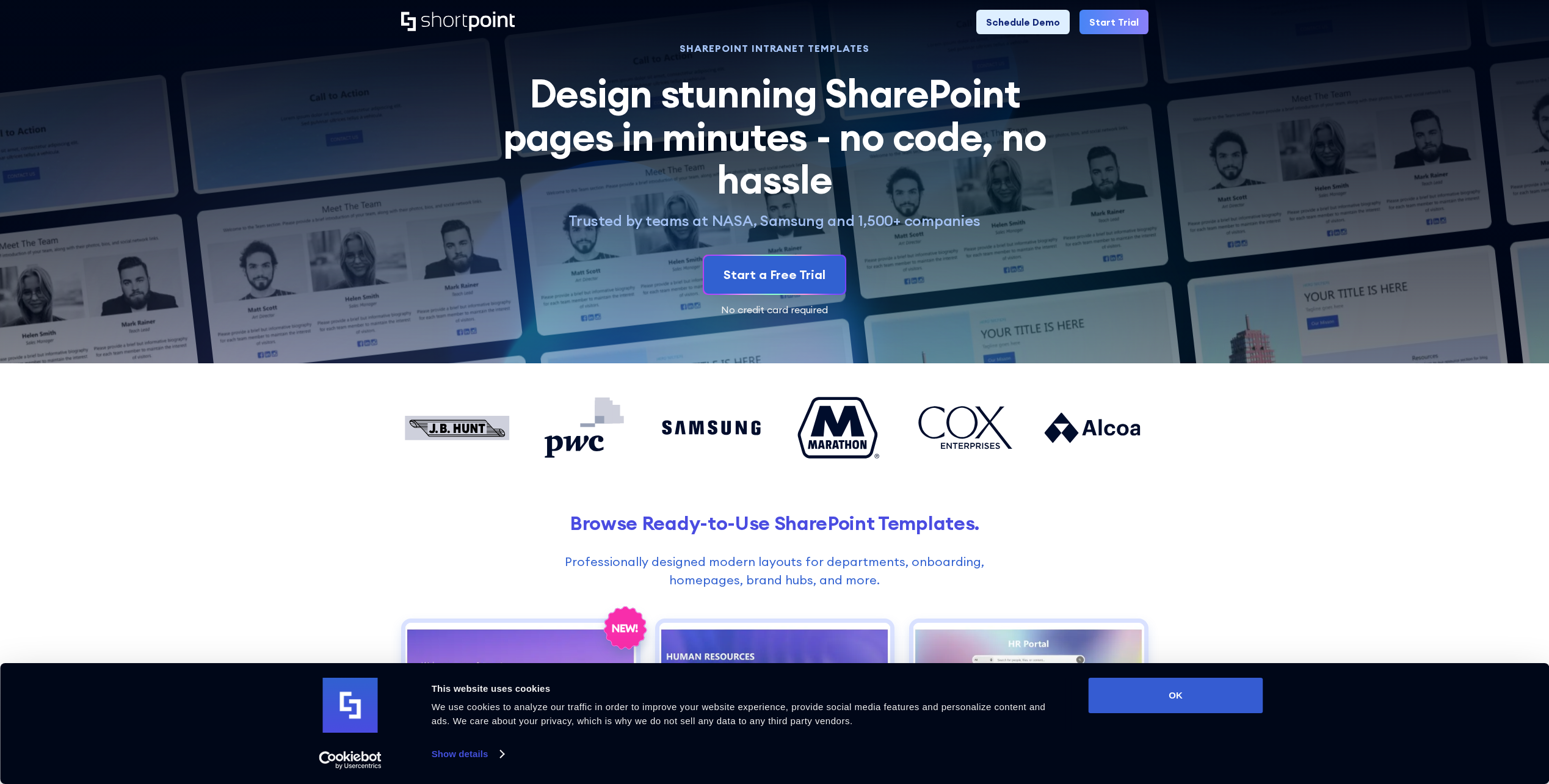
scroll to position [0, 0]
